Goal: Information Seeking & Learning: Learn about a topic

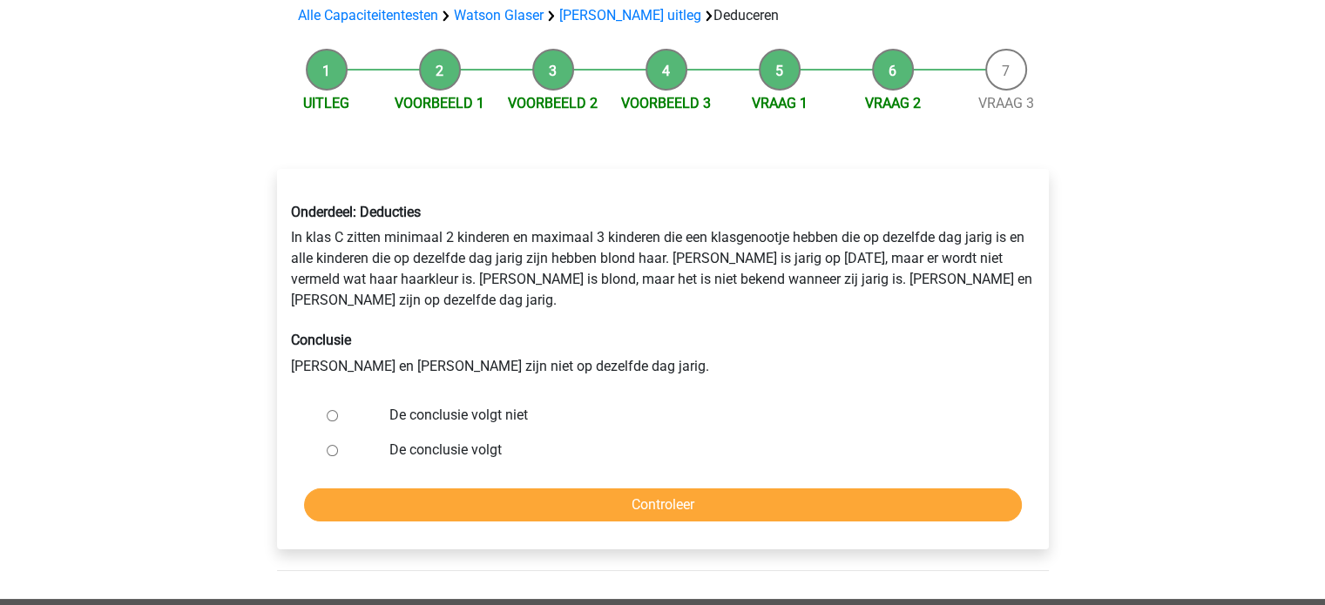
scroll to position [139, 0]
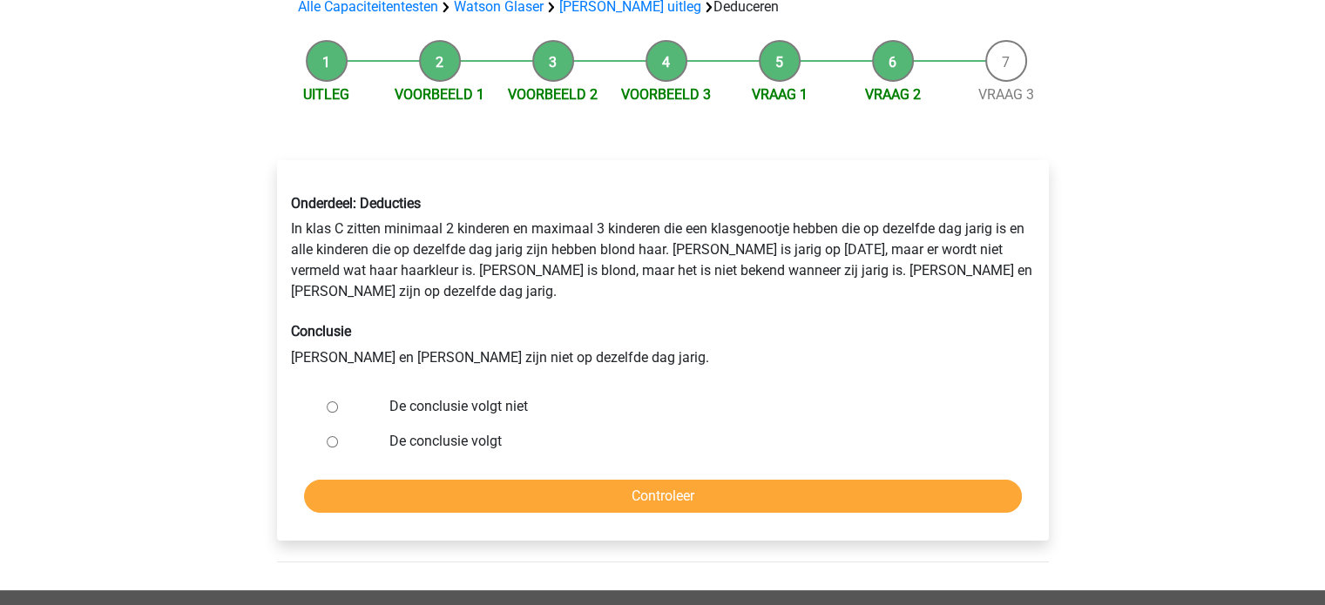
click at [433, 431] on label "De conclusie volgt" at bounding box center [690, 441] width 603 height 21
click at [338, 436] on input "De conclusie volgt" at bounding box center [332, 441] width 11 height 11
radio input "true"
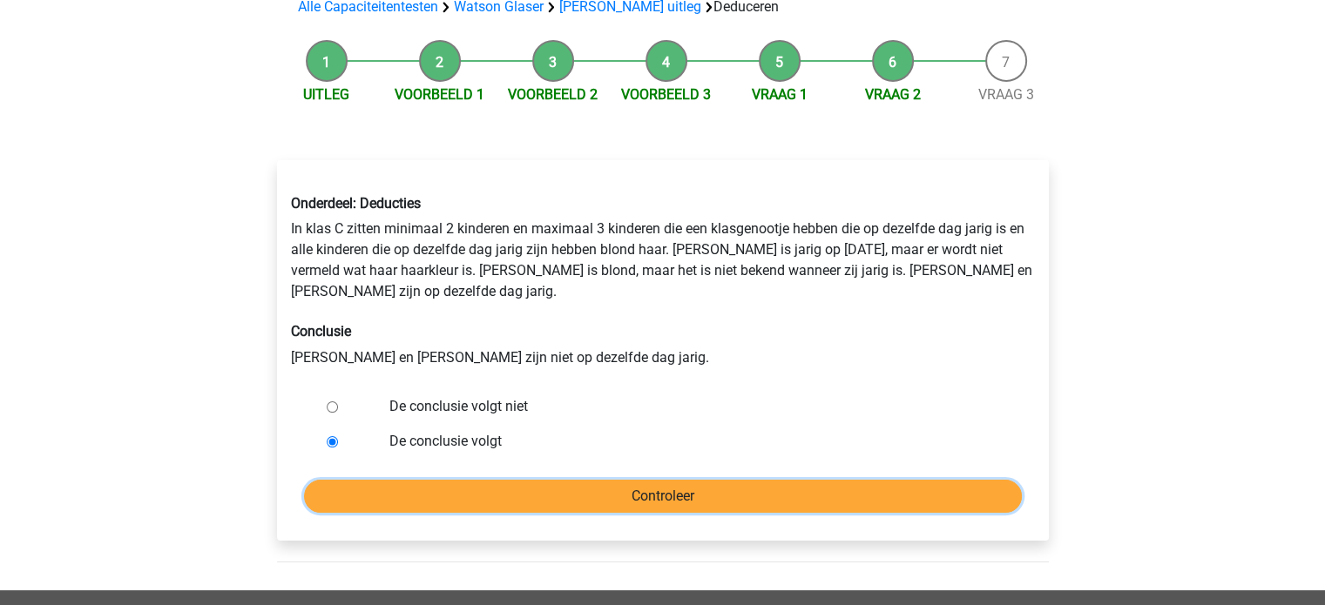
click at [477, 480] on input "Controleer" at bounding box center [663, 496] width 718 height 33
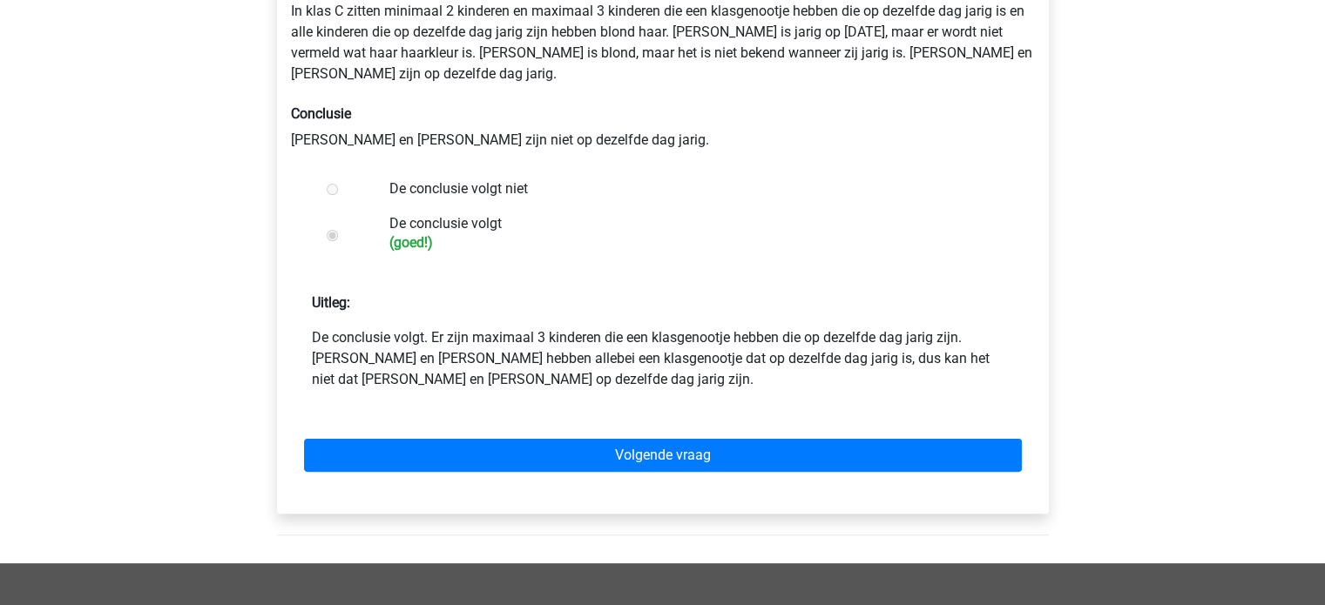
scroll to position [355, 0]
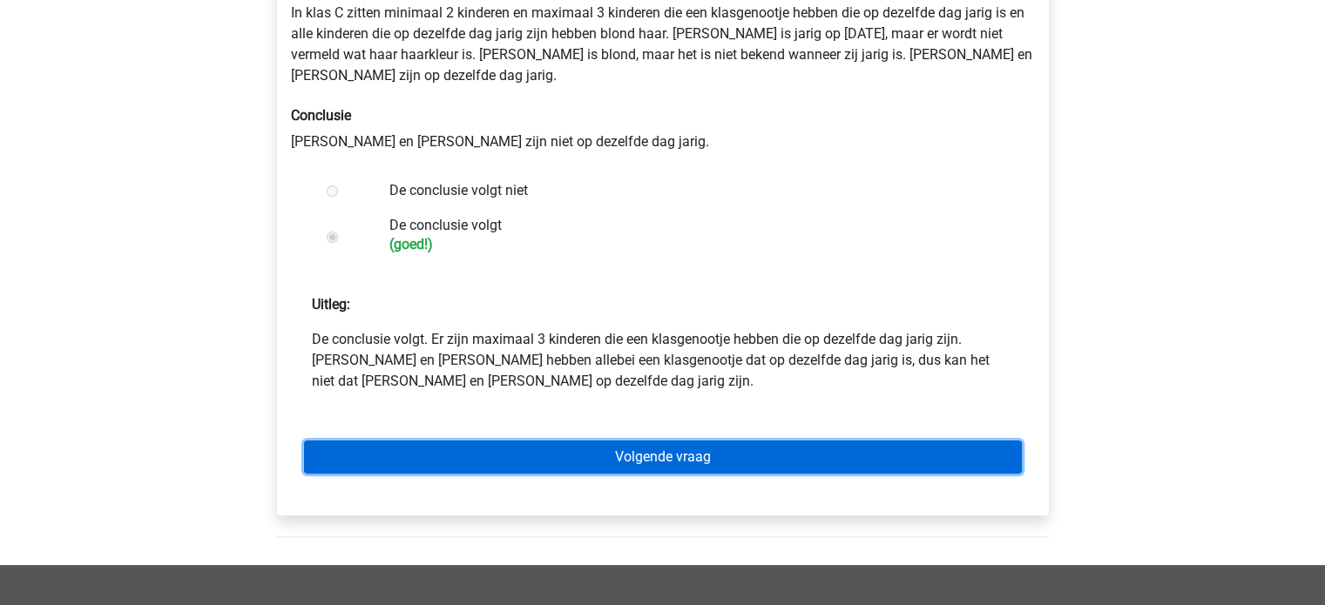
click at [599, 441] on link "Volgende vraag" at bounding box center [663, 457] width 718 height 33
